Goal: Transaction & Acquisition: Purchase product/service

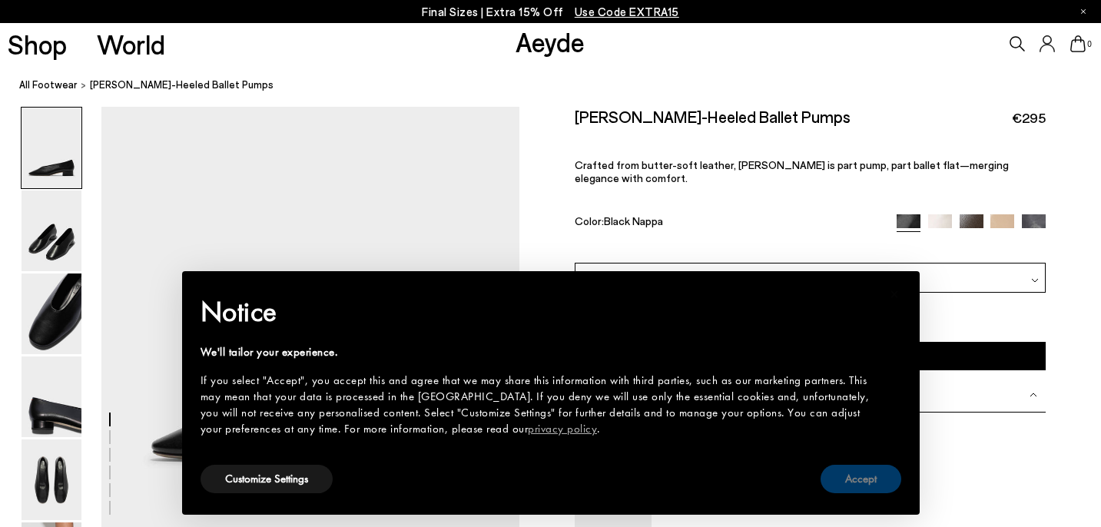
click at [854, 466] on button "Accept" at bounding box center [860, 479] width 81 height 28
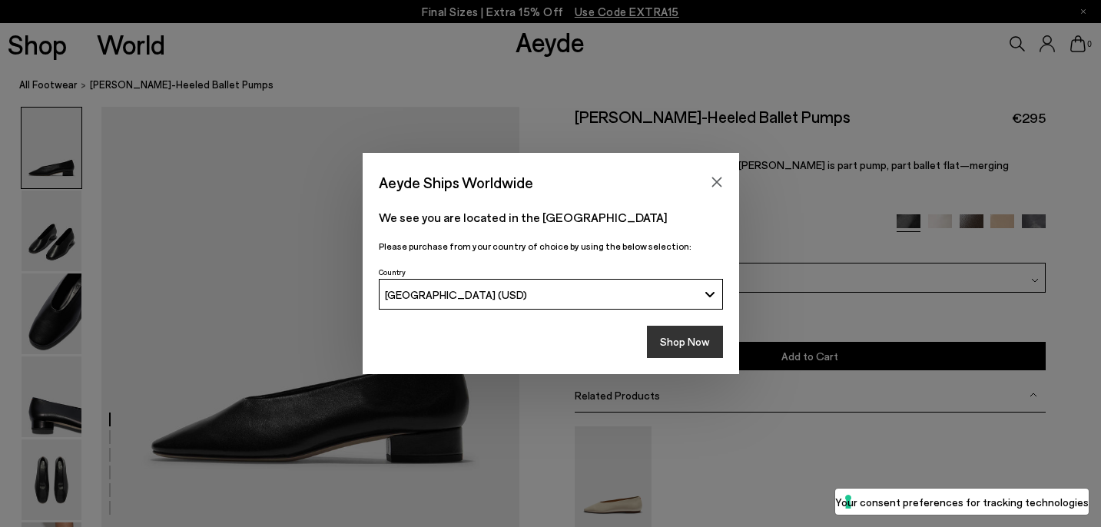
click at [697, 342] on button "Shop Now" at bounding box center [685, 342] width 76 height 32
click at [693, 351] on button "Shop Now" at bounding box center [685, 342] width 76 height 32
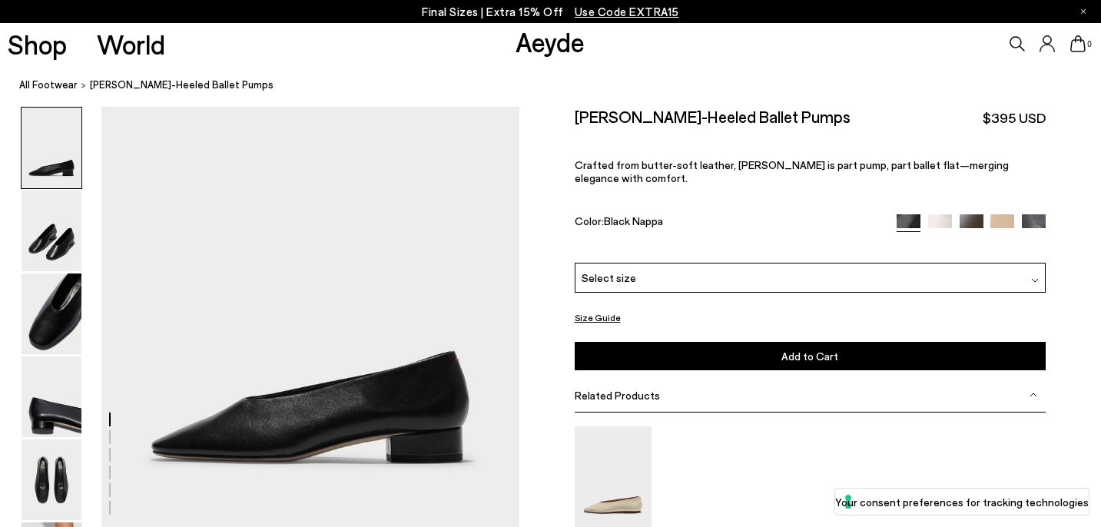
click at [941, 214] on img at bounding box center [940, 226] width 24 height 24
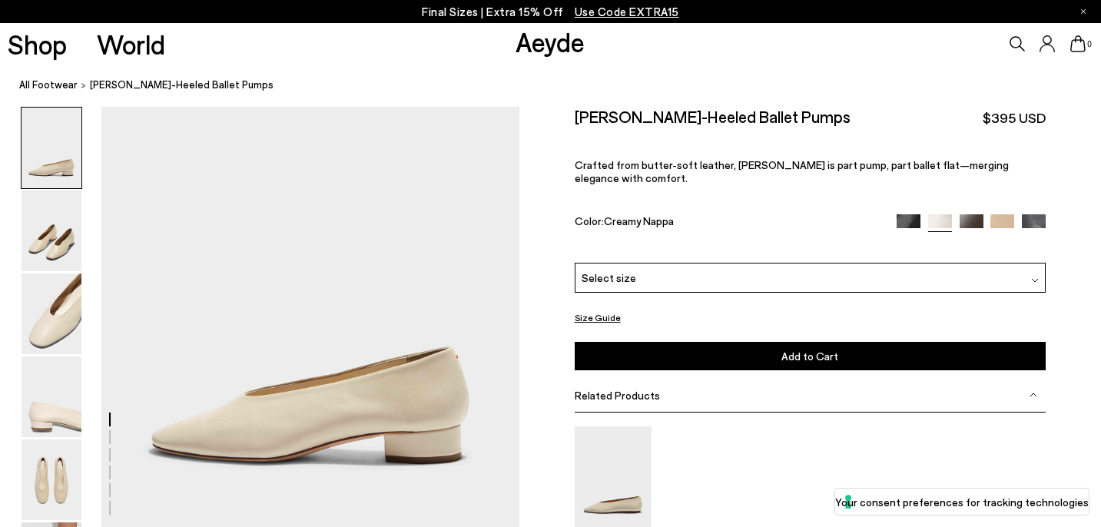
click at [976, 214] on img at bounding box center [971, 226] width 24 height 24
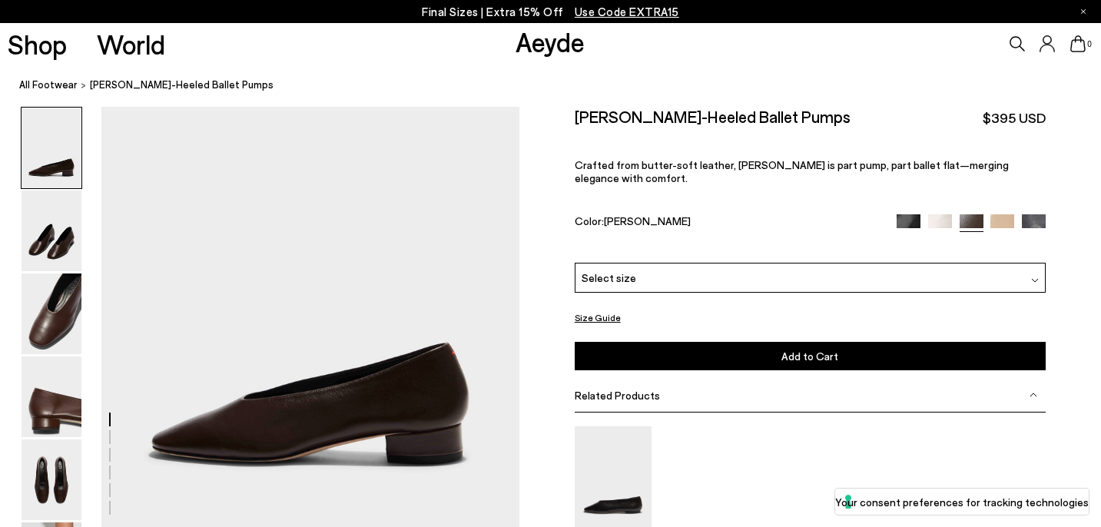
click at [1003, 214] on img at bounding box center [1002, 226] width 24 height 24
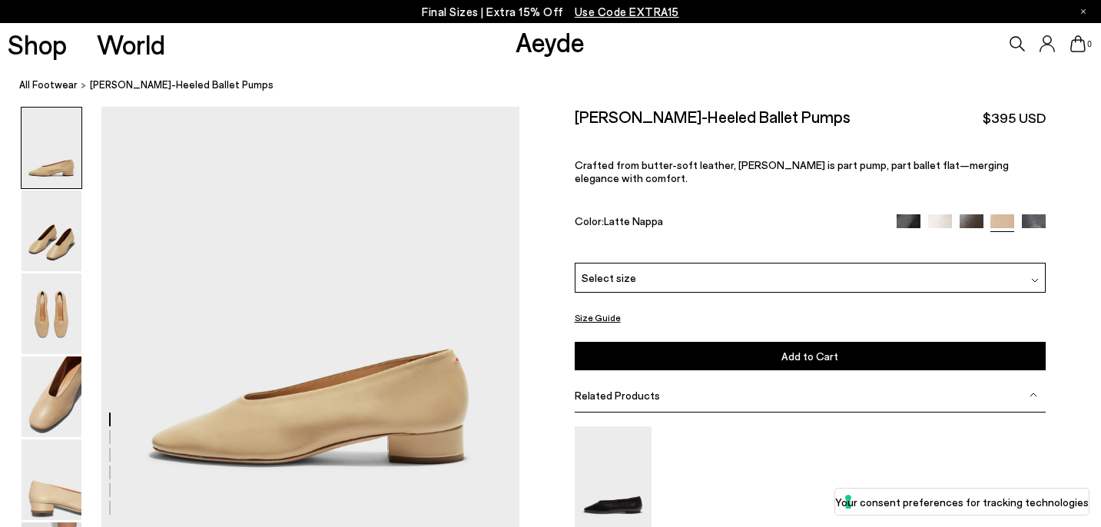
click at [1017, 214] on div at bounding box center [971, 223] width 150 height 18
